Goal: Information Seeking & Learning: Check status

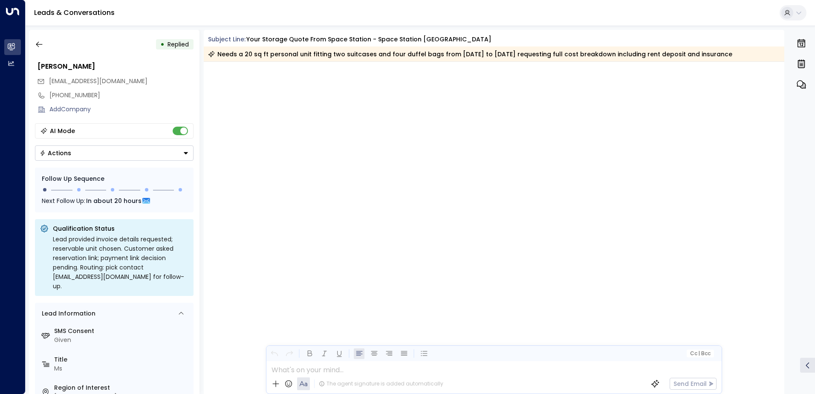
scroll to position [1550, 0]
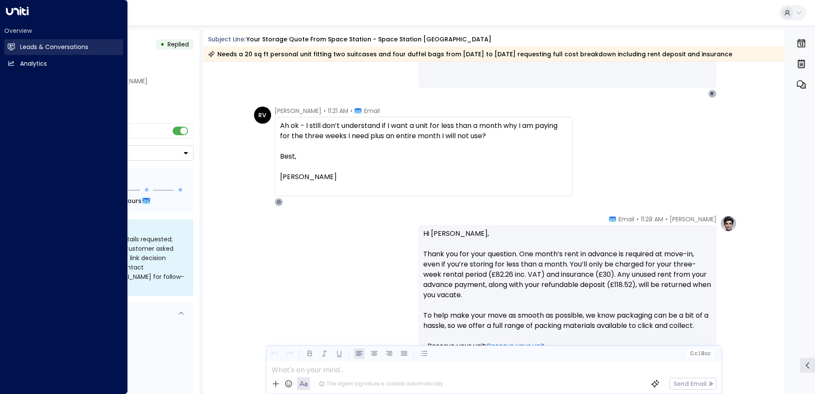
click at [37, 42] on link "Leads & Conversations Leads & Conversations" at bounding box center [63, 47] width 119 height 16
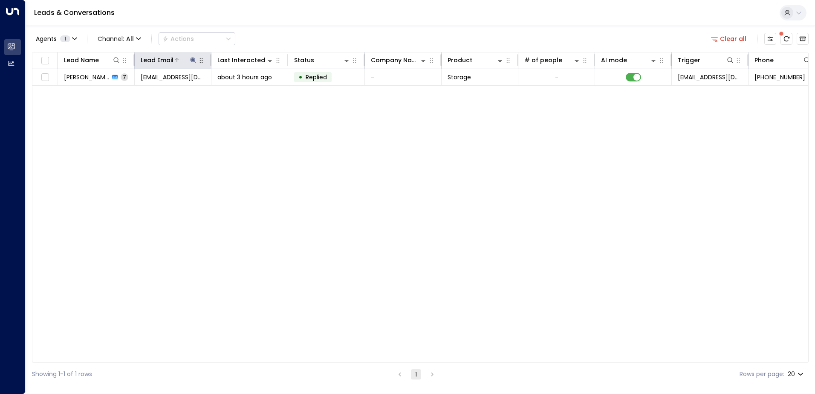
click at [194, 60] on icon at bounding box center [193, 60] width 6 height 6
click at [247, 91] on icon "button" at bounding box center [247, 91] width 6 height 6
click at [150, 92] on input "text" at bounding box center [193, 91] width 118 height 16
drag, startPoint x: 150, startPoint y: 92, endPoint x: 154, endPoint y: 95, distance: 5.0
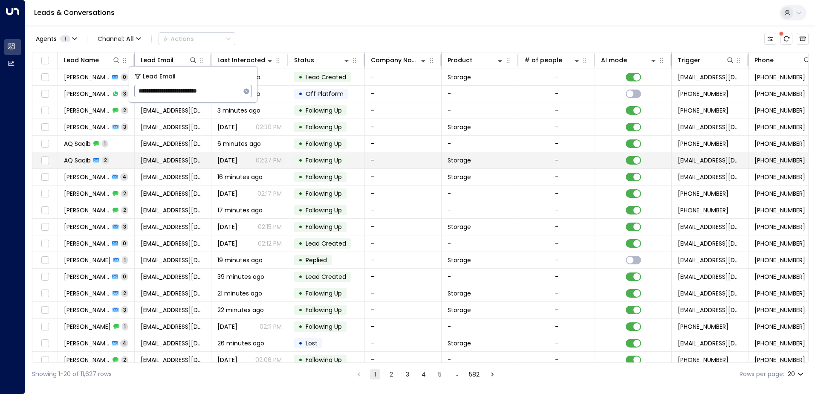
type input "**********"
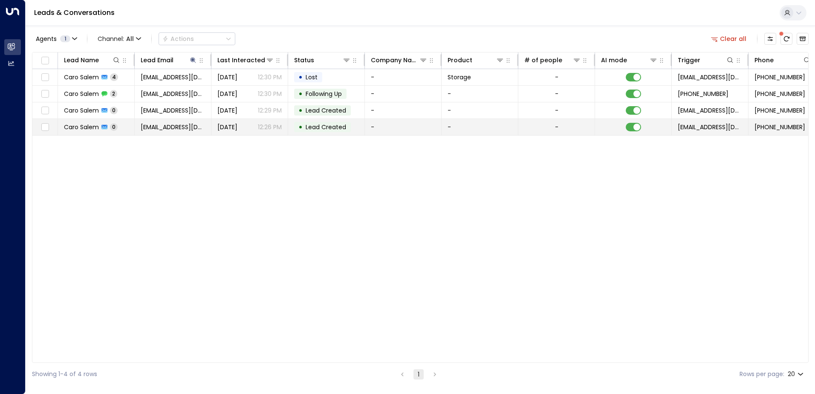
click at [365, 127] on td "-" at bounding box center [403, 127] width 77 height 16
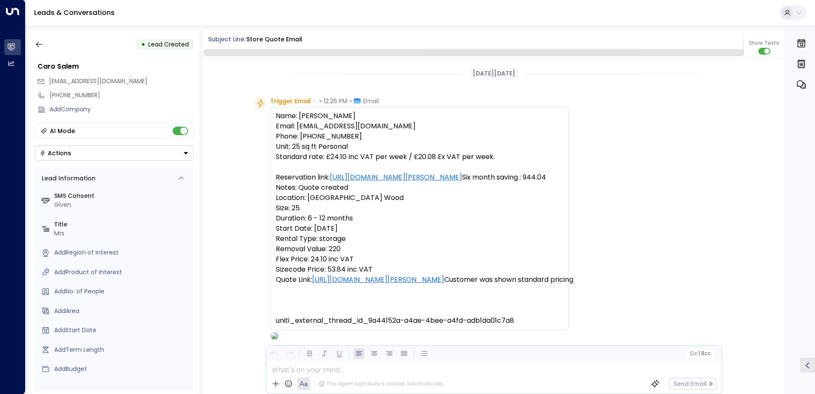
scroll to position [300, 0]
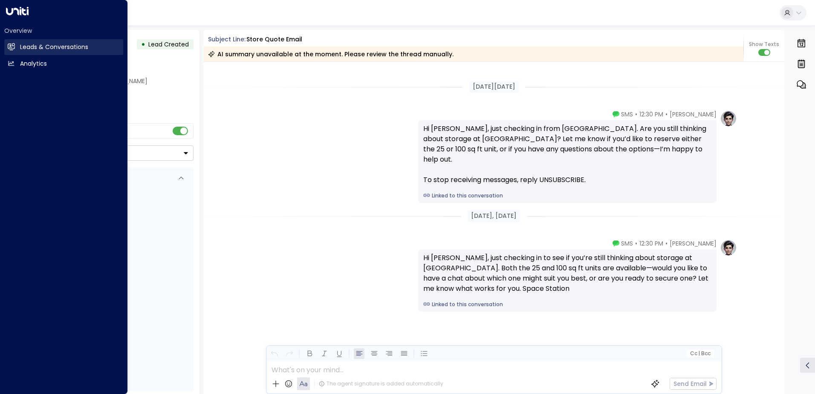
click at [33, 47] on h2 "Leads & Conversations" at bounding box center [54, 47] width 68 height 9
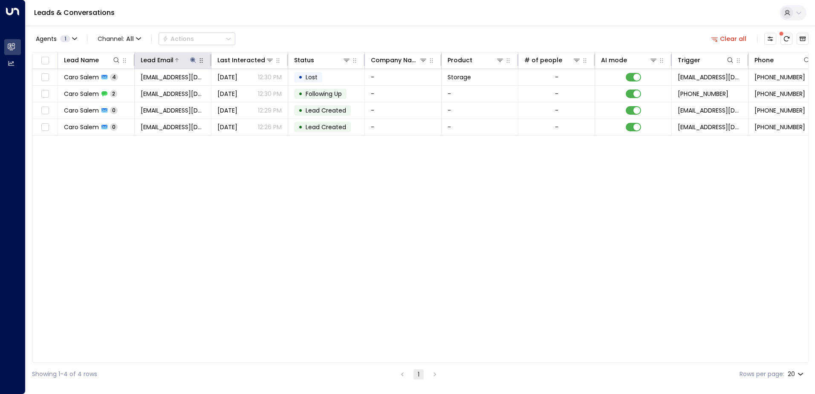
click at [195, 63] on icon at bounding box center [193, 60] width 7 height 7
click at [246, 90] on icon "button" at bounding box center [247, 91] width 6 height 6
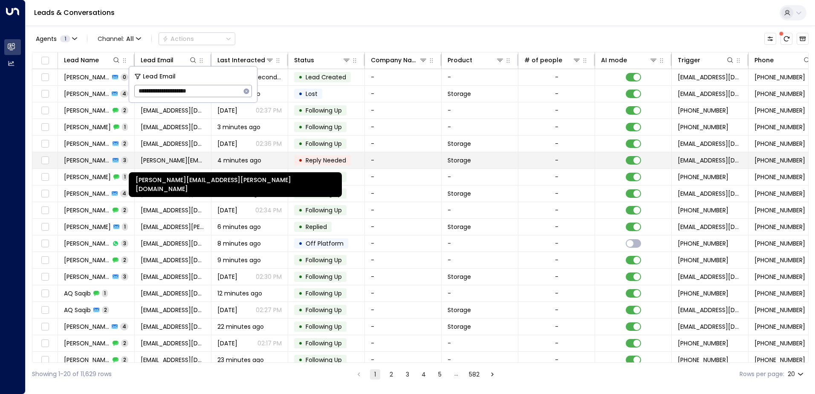
type input "**********"
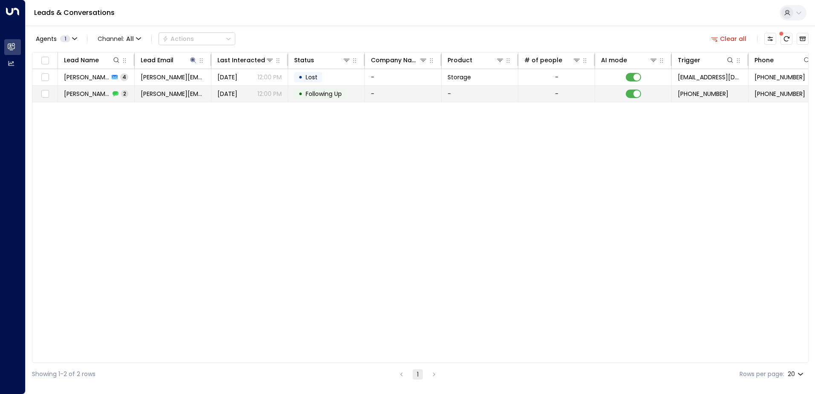
click at [344, 95] on span "Following Up" at bounding box center [324, 93] width 42 height 9
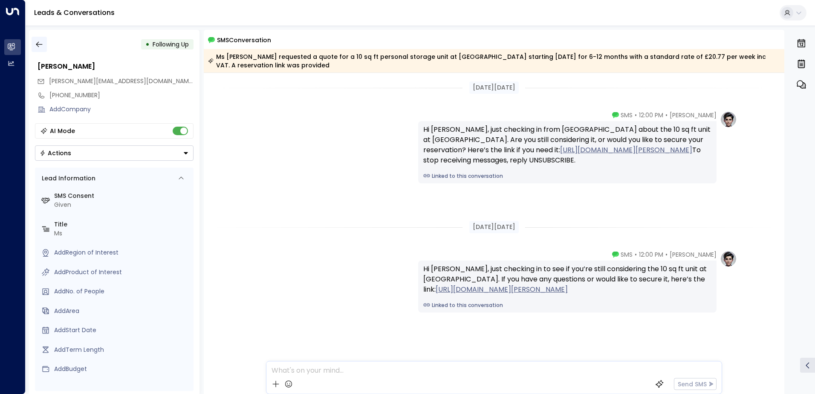
click at [38, 45] on icon "button" at bounding box center [39, 44] width 9 height 9
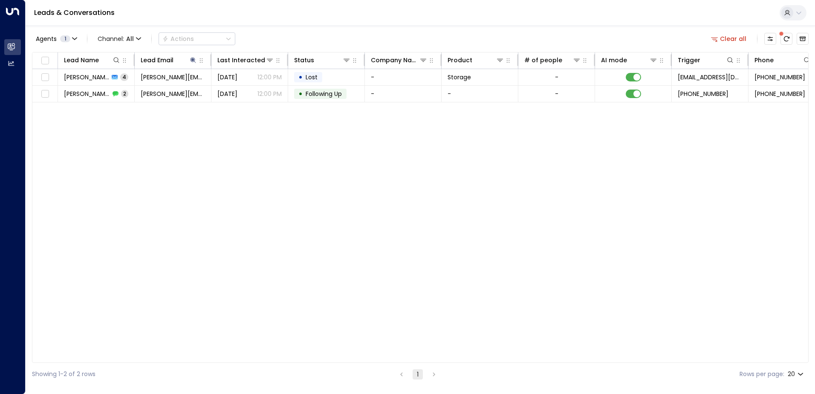
click at [257, 306] on div "Lead Name Lead Email Last Interacted Status Company Name Product # of people AI…" at bounding box center [420, 207] width 776 height 311
